Goal: Task Accomplishment & Management: Use online tool/utility

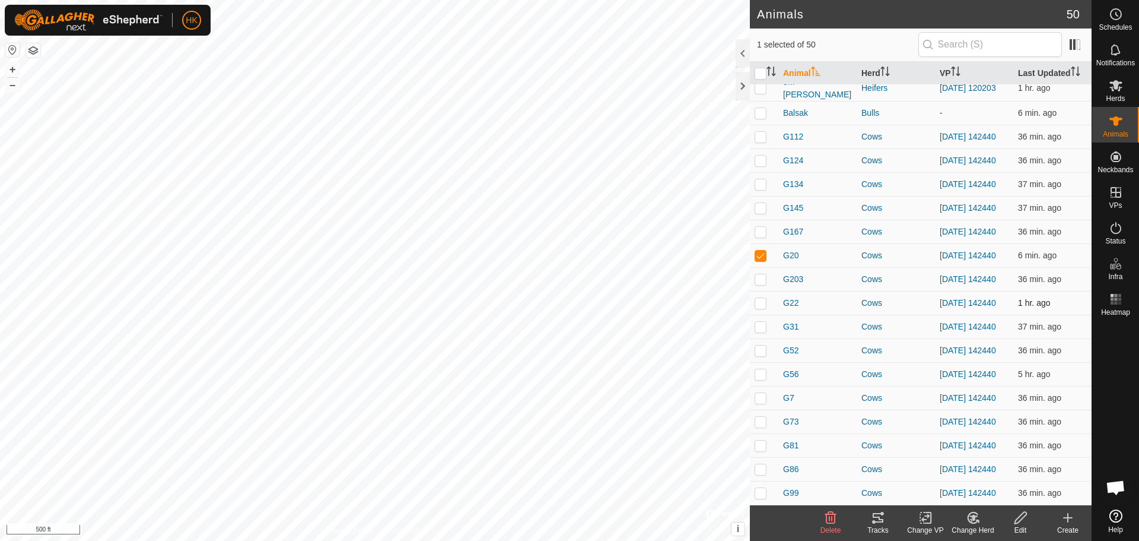
scroll to position [865, 0]
click at [758, 369] on p-checkbox at bounding box center [761, 373] width 12 height 9
checkbox input "true"
checkbox input "false"
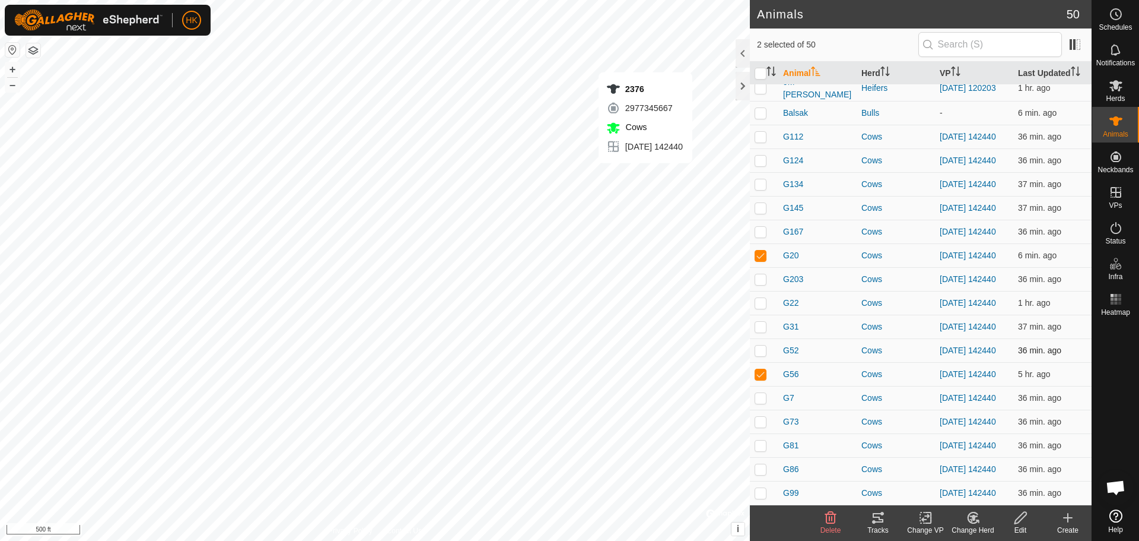
checkbox input "false"
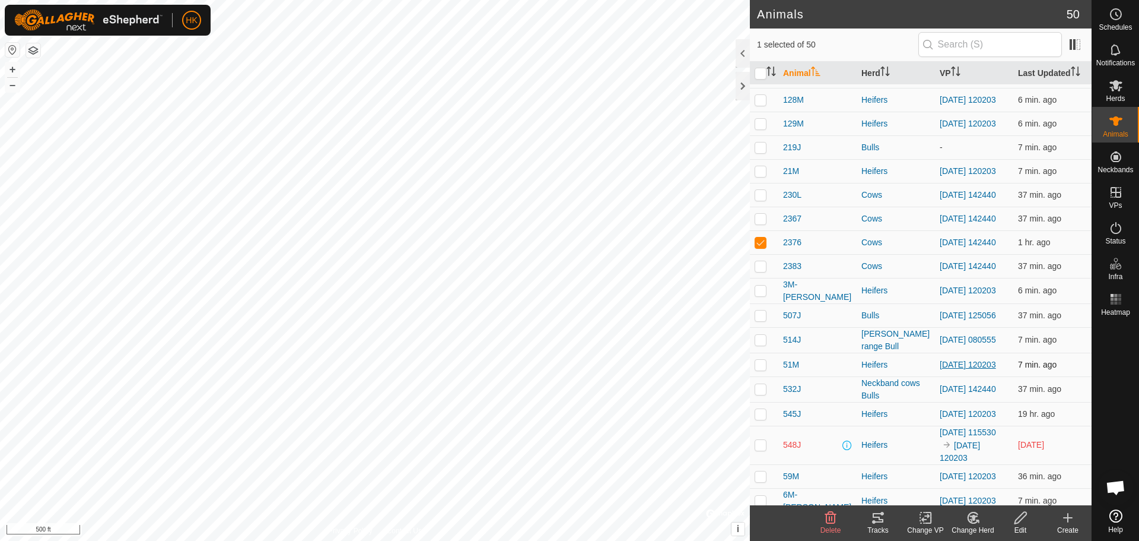
scroll to position [272, 0]
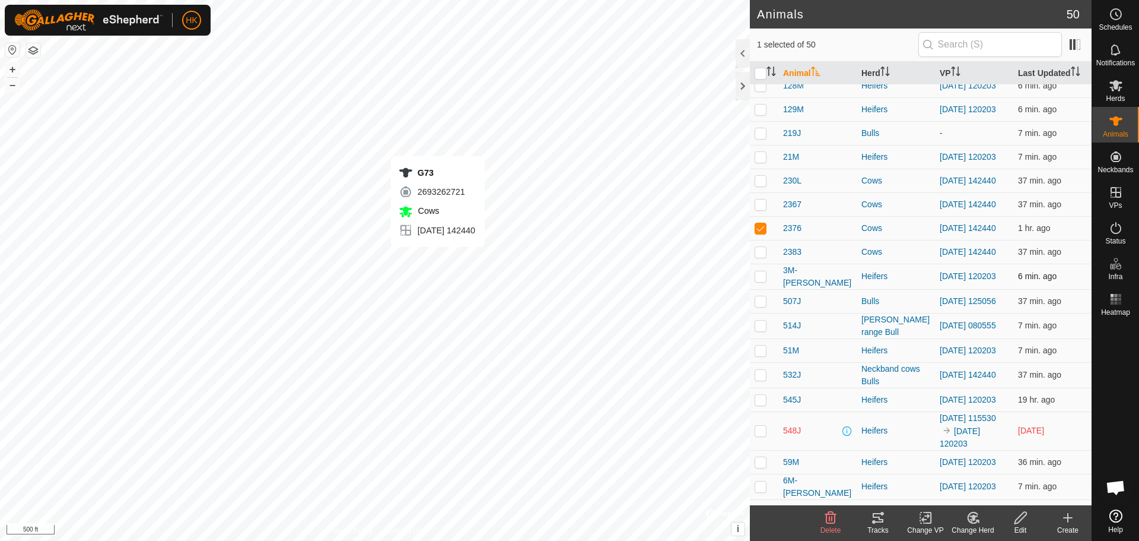
checkbox input "false"
checkbox input "true"
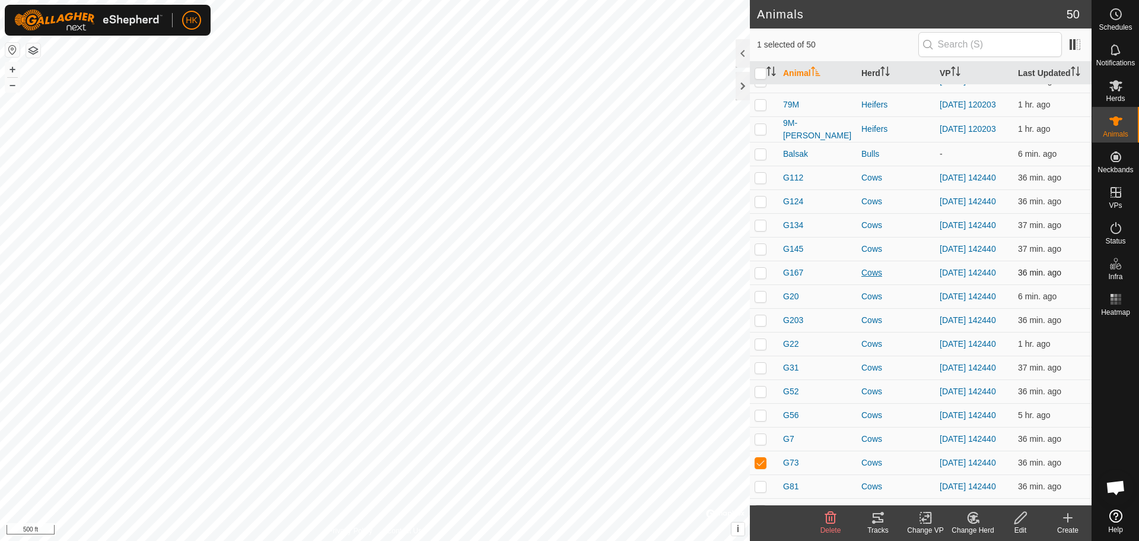
scroll to position [865, 0]
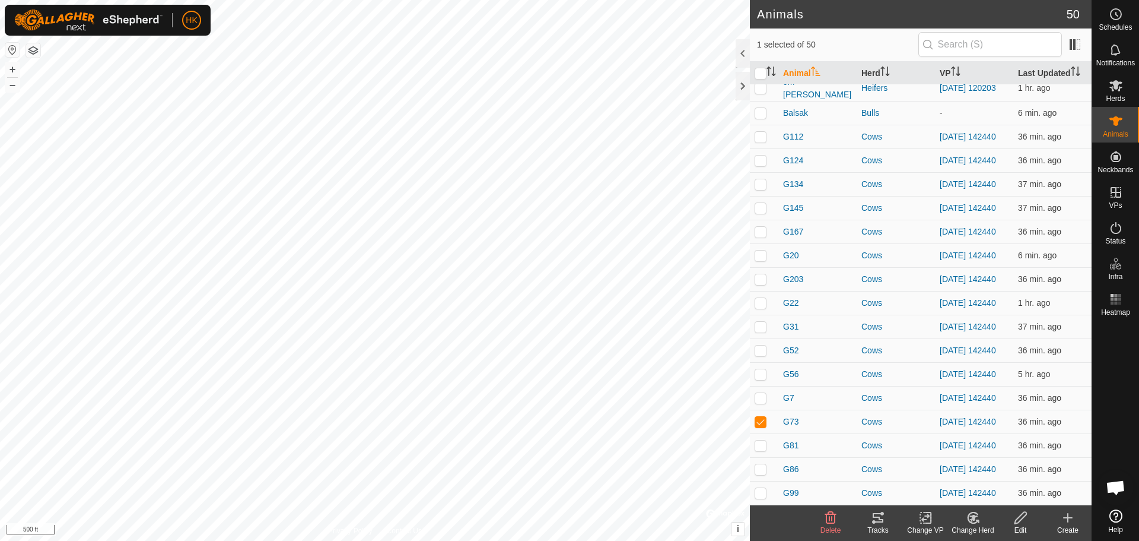
click at [878, 517] on icon at bounding box center [878, 517] width 11 height 9
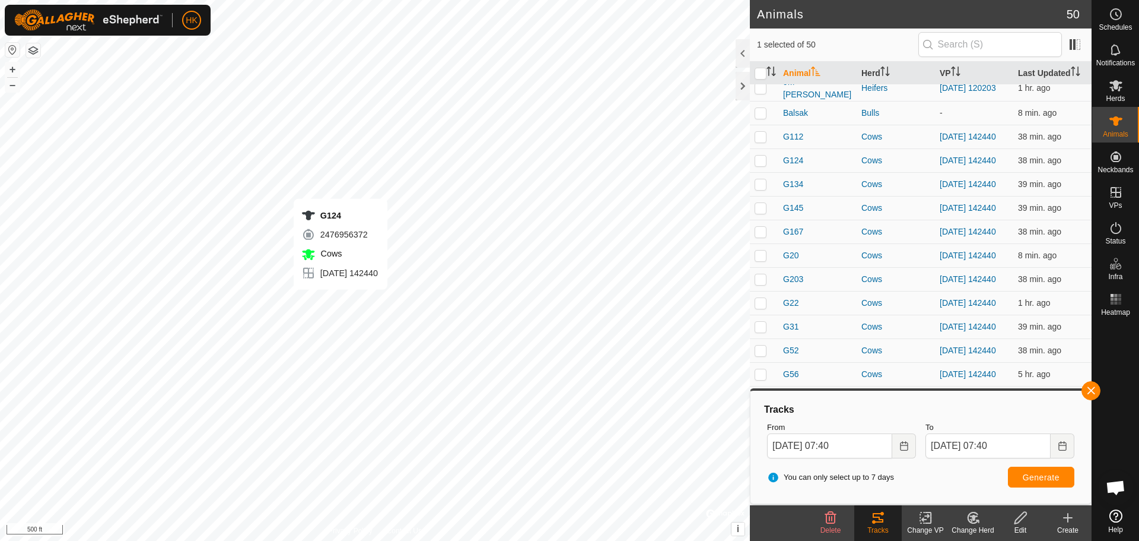
checkbox input "true"
checkbox input "false"
checkbox input "true"
click at [872, 516] on icon at bounding box center [878, 517] width 14 height 14
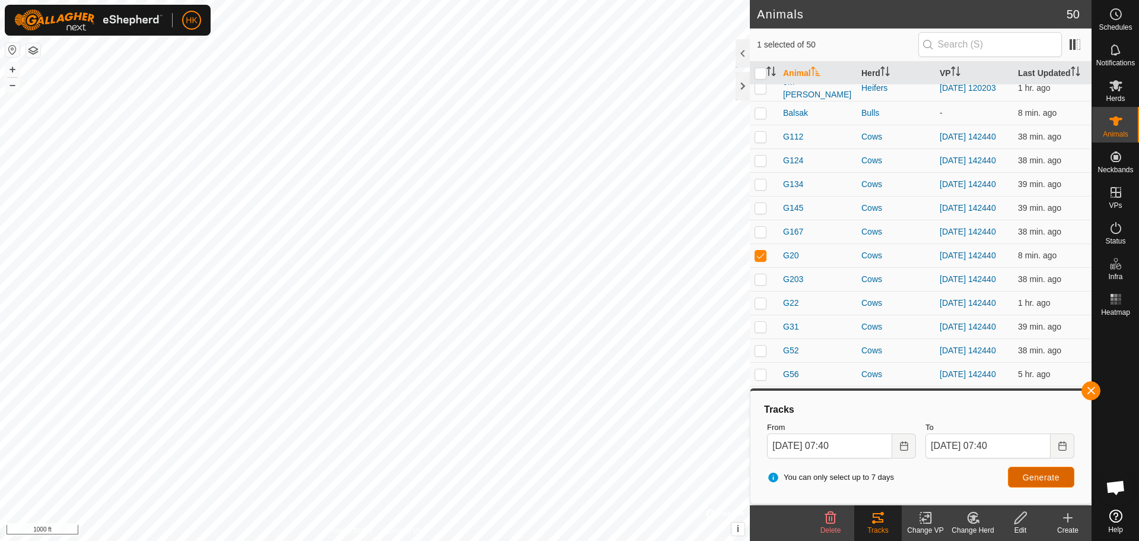
click at [1048, 473] on span "Generate" at bounding box center [1041, 476] width 37 height 9
